Goal: Transaction & Acquisition: Purchase product/service

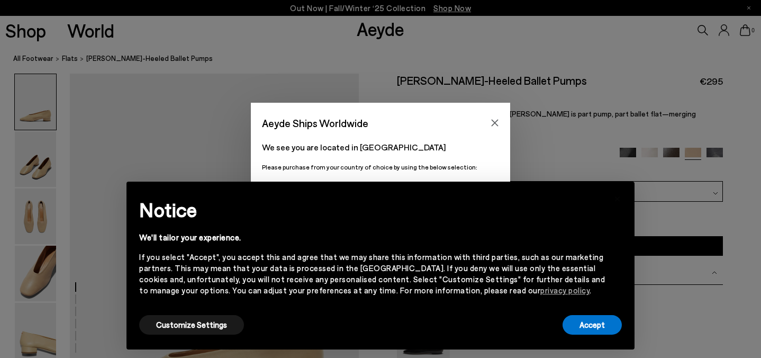
click at [477, 233] on div "We'll tailor your experience." at bounding box center [372, 237] width 466 height 11
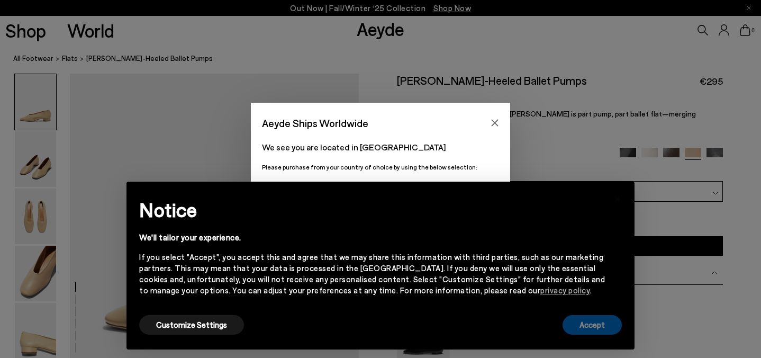
click at [591, 321] on button "Accept" at bounding box center [591, 325] width 59 height 20
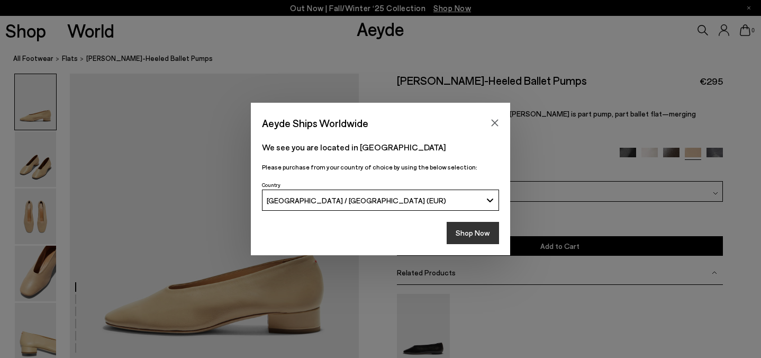
click at [479, 237] on button "Shop Now" at bounding box center [473, 233] width 52 height 22
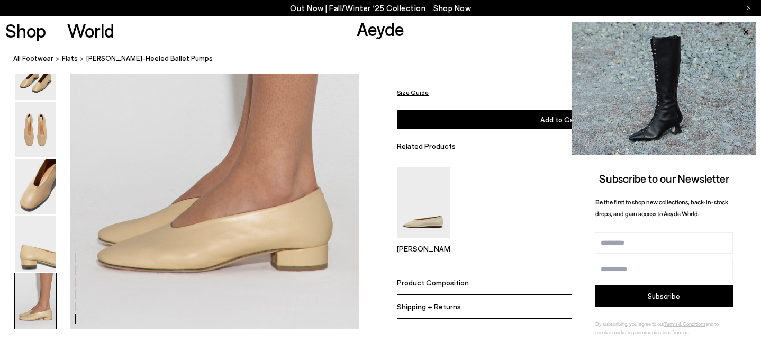
scroll to position [2084, 0]
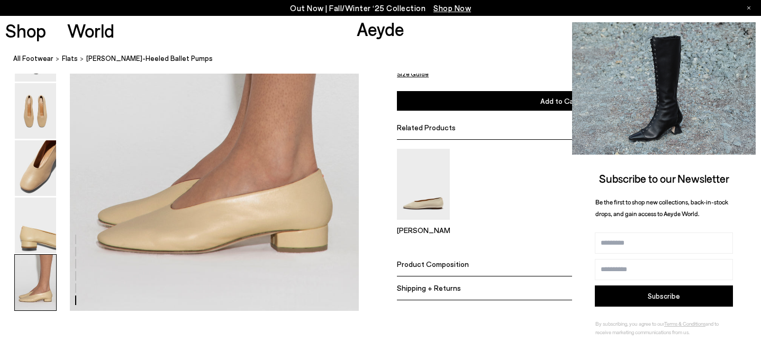
click at [748, 34] on icon at bounding box center [746, 32] width 14 height 14
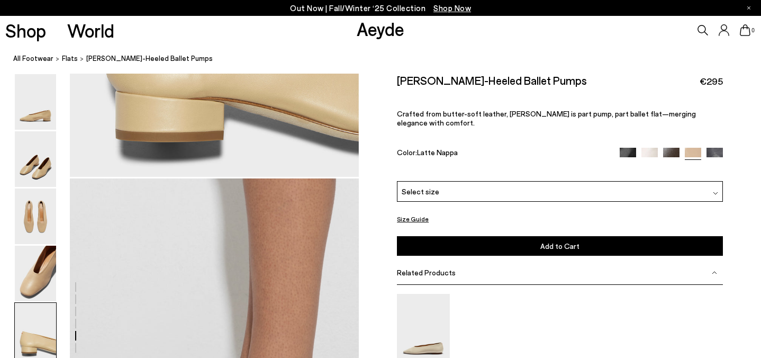
scroll to position [1826, 0]
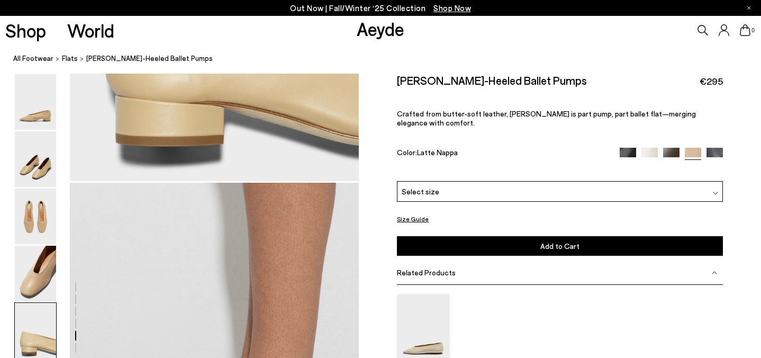
click at [712, 148] on img at bounding box center [714, 156] width 16 height 16
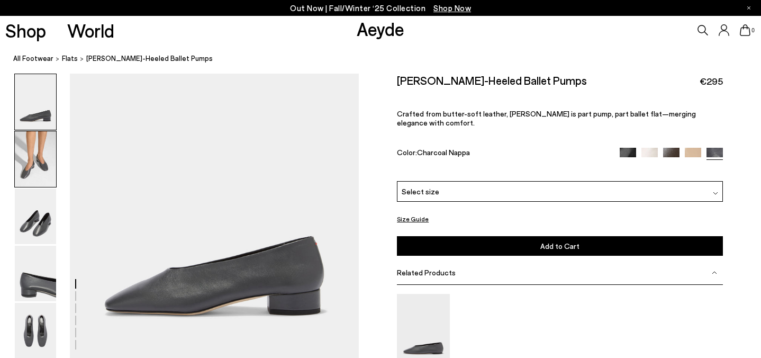
click at [35, 162] on img at bounding box center [35, 159] width 41 height 56
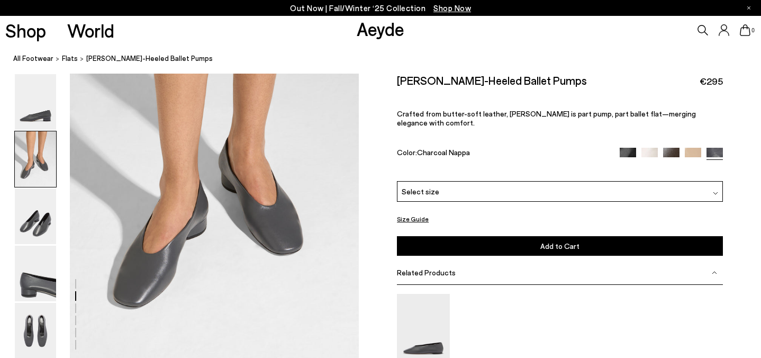
scroll to position [385, 0]
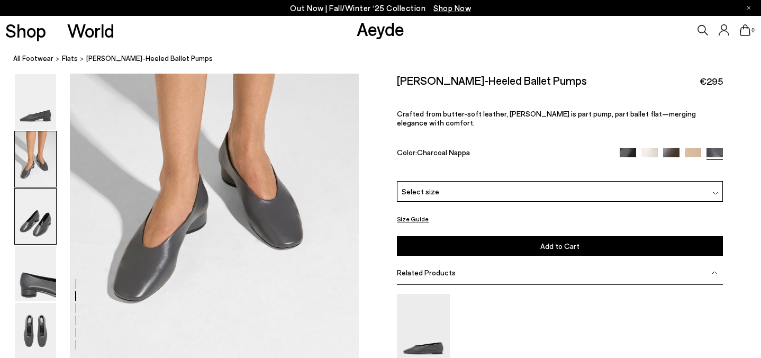
click at [32, 220] on img at bounding box center [35, 216] width 41 height 56
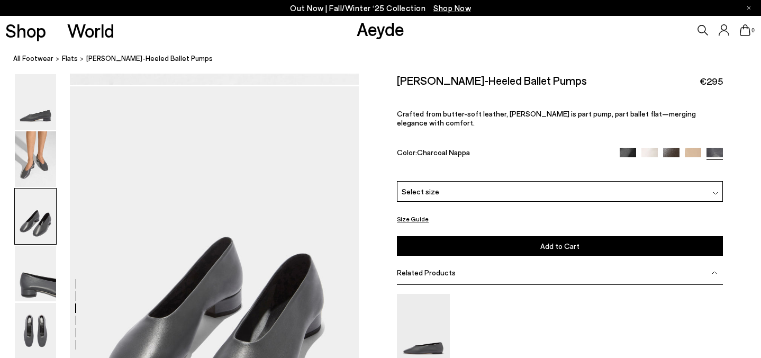
scroll to position [674, 0]
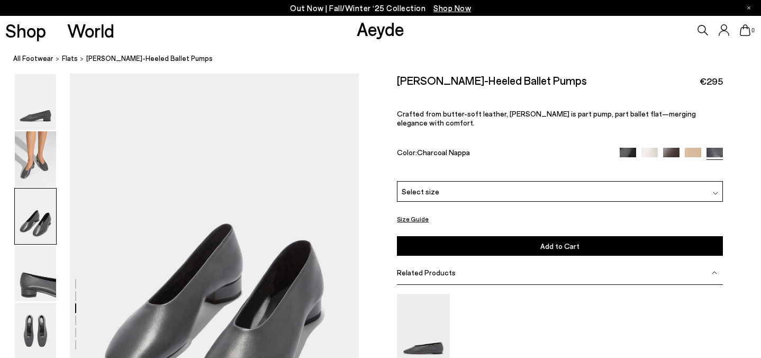
click at [36, 231] on img at bounding box center [35, 216] width 41 height 56
click at [37, 275] on img at bounding box center [35, 274] width 41 height 56
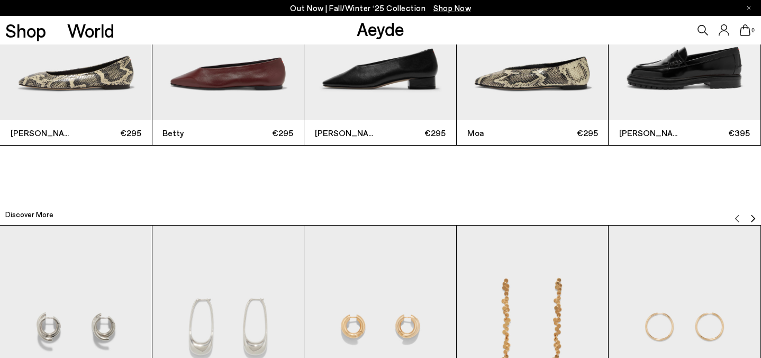
scroll to position [2457, 0]
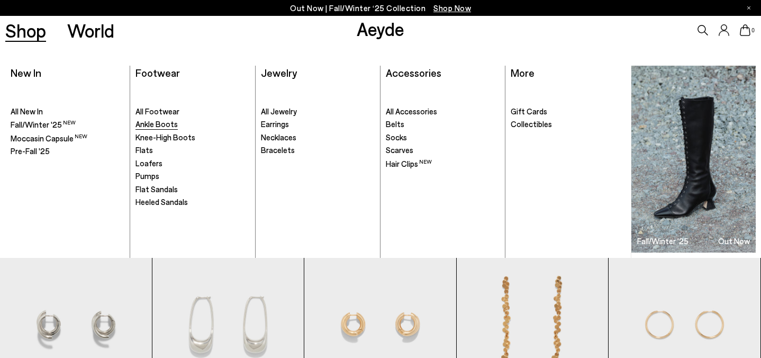
click at [168, 125] on span "Ankle Boots" at bounding box center [156, 124] width 42 height 10
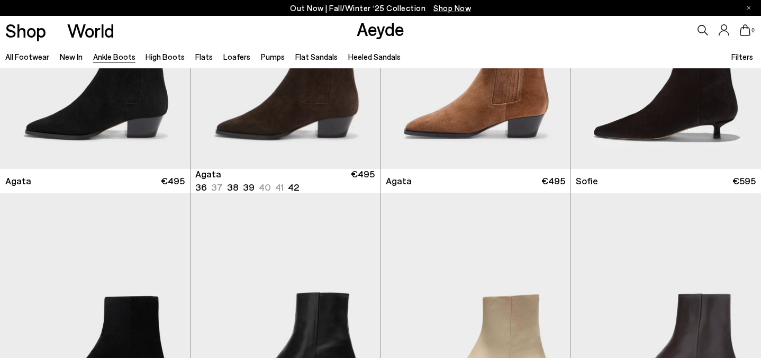
scroll to position [700, 0]
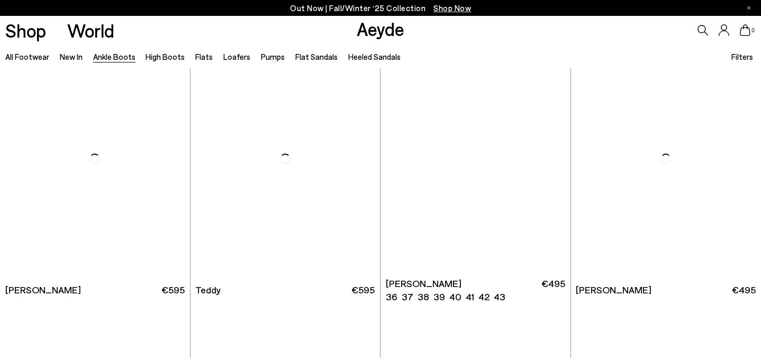
scroll to position [3442, 0]
